Goal: Check status

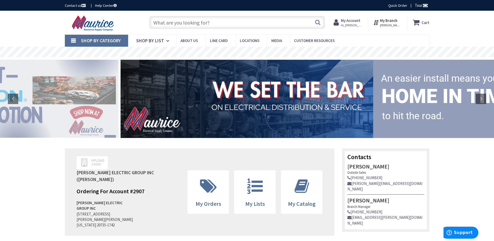
click at [356, 21] on strong "My Account" at bounding box center [351, 20] width 20 height 5
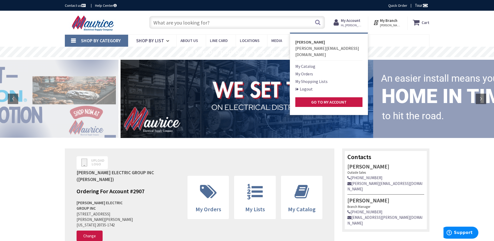
click at [310, 71] on link "My Orders" at bounding box center [304, 74] width 18 height 6
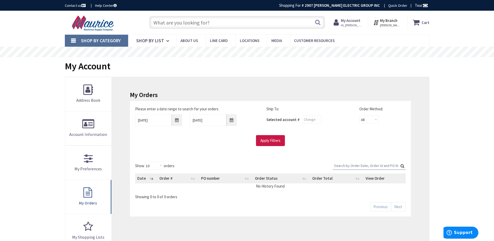
click at [345, 164] on input "Search:" at bounding box center [369, 165] width 73 height 8
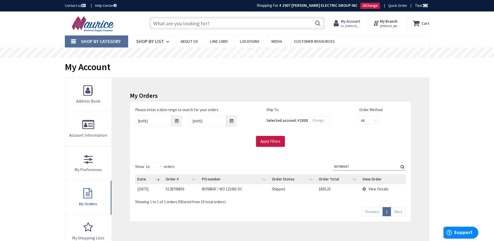
type input "80768647"
click at [372, 187] on span "View Details" at bounding box center [378, 188] width 20 height 5
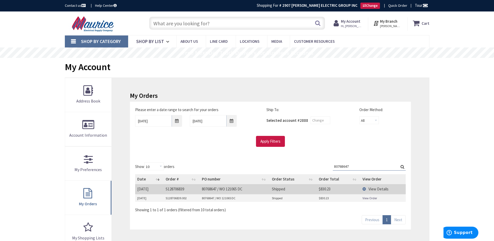
click at [369, 197] on link "View Order" at bounding box center [369, 198] width 15 height 4
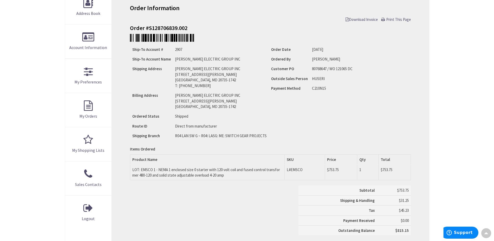
scroll to position [87, 0]
drag, startPoint x: 158, startPoint y: 168, endPoint x: 223, endPoint y: 174, distance: 64.9
click at [223, 174] on td "LOT: EMSCO 1 - NEMA 1 enclosed size 0 starter with 120 volt coil and fused cont…" at bounding box center [207, 172] width 154 height 15
copy td "NEMA 1 enclosed size 0 starter with 120 volt coil and fused control transformer…"
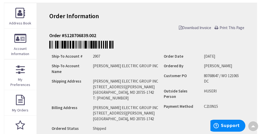
scroll to position [87, 0]
